Goal: Information Seeking & Learning: Learn about a topic

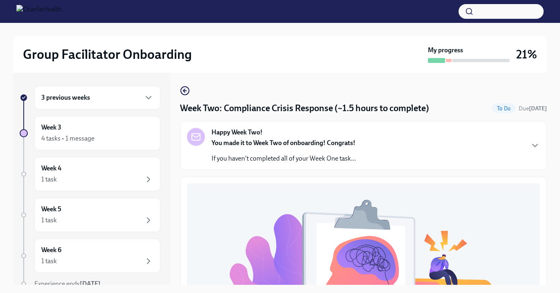
scroll to position [327, 0]
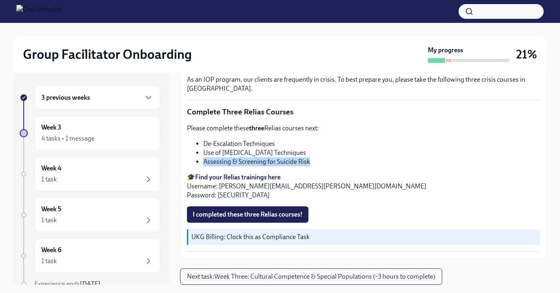
drag, startPoint x: 309, startPoint y: 160, endPoint x: 204, endPoint y: 162, distance: 105.1
click at [204, 162] on li "Assessing & Screening for Suicide Risk" at bounding box center [371, 161] width 337 height 9
copy li "Assessing & Screening for Suicide Risk"
drag, startPoint x: 310, startPoint y: 163, endPoint x: 305, endPoint y: 165, distance: 4.4
click at [202, 161] on ul "De-Escalation Techniques Use of [MEDICAL_DATA] Techniques Assessing & Screening…" at bounding box center [363, 152] width 353 height 27
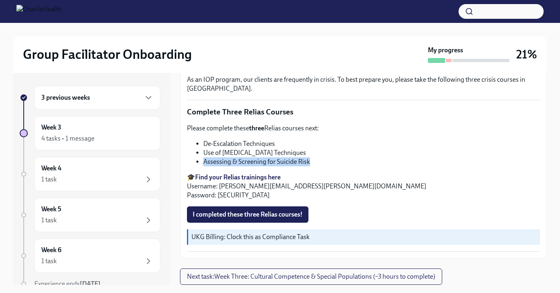
drag, startPoint x: 204, startPoint y: 161, endPoint x: 315, endPoint y: 161, distance: 111.2
click at [315, 161] on li "Assessing & Screening for Suicide Risk" at bounding box center [371, 161] width 337 height 9
copy li "Assessing & Screening for Suicide Risk"
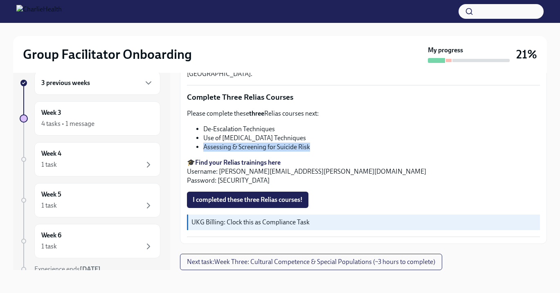
click at [312, 148] on li "Assessing & Screening for Suicide Risk" at bounding box center [371, 147] width 337 height 9
drag, startPoint x: 312, startPoint y: 148, endPoint x: 200, endPoint y: 148, distance: 112.4
click at [203, 148] on li "Assessing & Screening for Suicide Risk" at bounding box center [371, 147] width 337 height 9
copy li "Assessing & Screening for Suicide Risk"
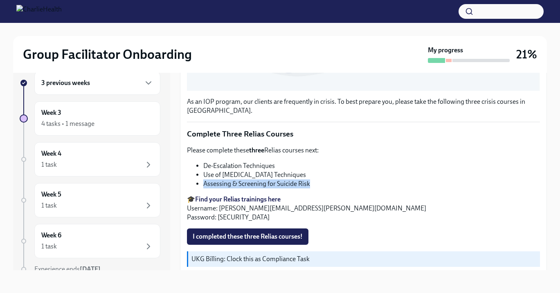
scroll to position [293, 0]
